Goal: Information Seeking & Learning: Learn about a topic

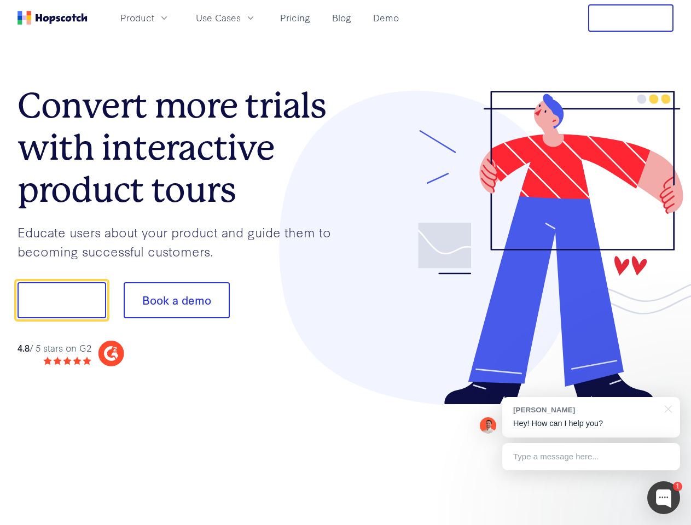
click at [346, 262] on div at bounding box center [510, 248] width 328 height 314
click at [154, 17] on span "Product" at bounding box center [137, 18] width 34 height 14
click at [241, 17] on span "Use Cases" at bounding box center [218, 18] width 45 height 14
click at [630, 18] on button "Free Trial" at bounding box center [630, 17] width 85 height 27
click at [61, 300] on button "Show me!" at bounding box center [61, 300] width 89 height 36
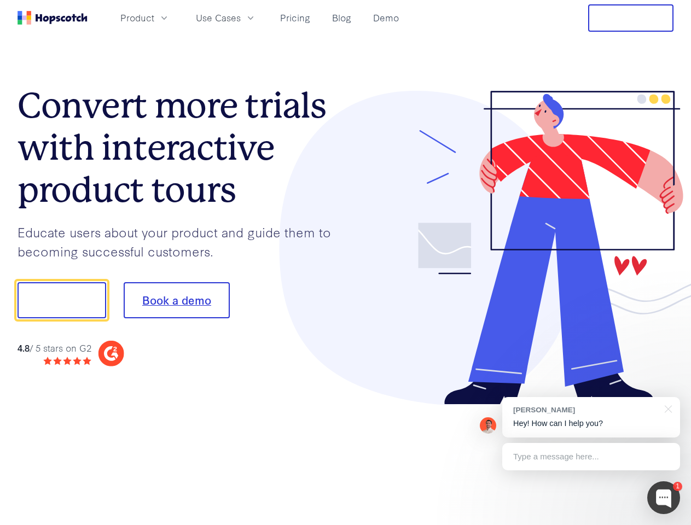
click at [176, 300] on button "Book a demo" at bounding box center [177, 300] width 106 height 36
click at [663, 498] on div at bounding box center [663, 497] width 33 height 33
click at [591, 417] on div "[PERSON_NAME] Hey! How can I help you?" at bounding box center [591, 417] width 178 height 40
click at [666, 408] on div at bounding box center [577, 298] width 205 height 365
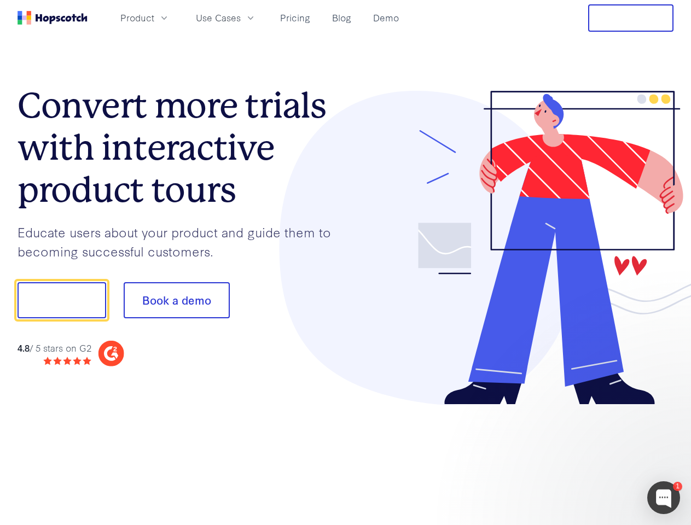
click at [591, 457] on div at bounding box center [577, 372] width 205 height 218
